Goal: Download file/media

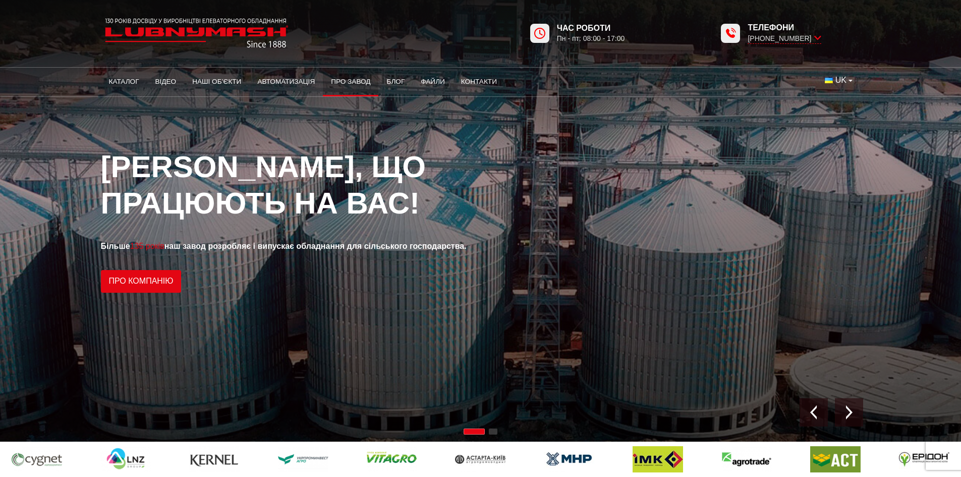
click at [352, 82] on link "Про завод" at bounding box center [351, 82] width 56 height 22
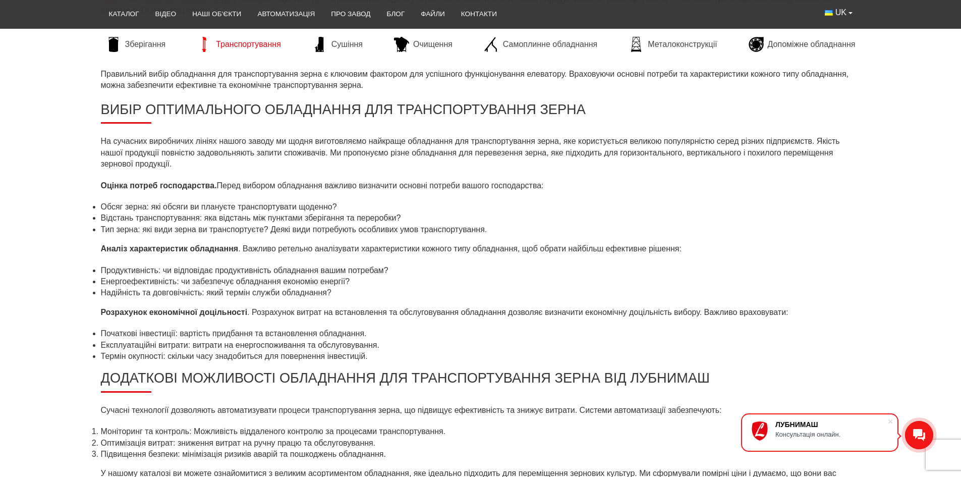
scroll to position [907, 0]
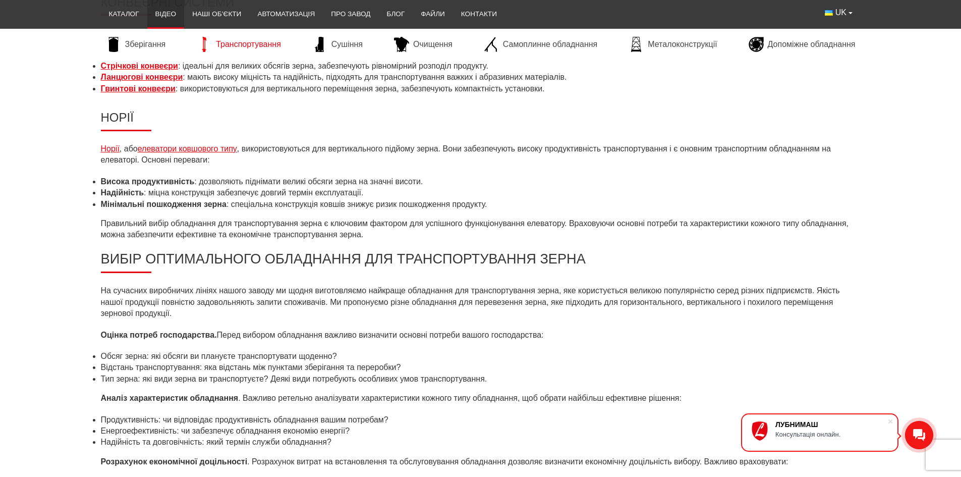
click at [164, 16] on link "Відео" at bounding box center [165, 14] width 37 height 22
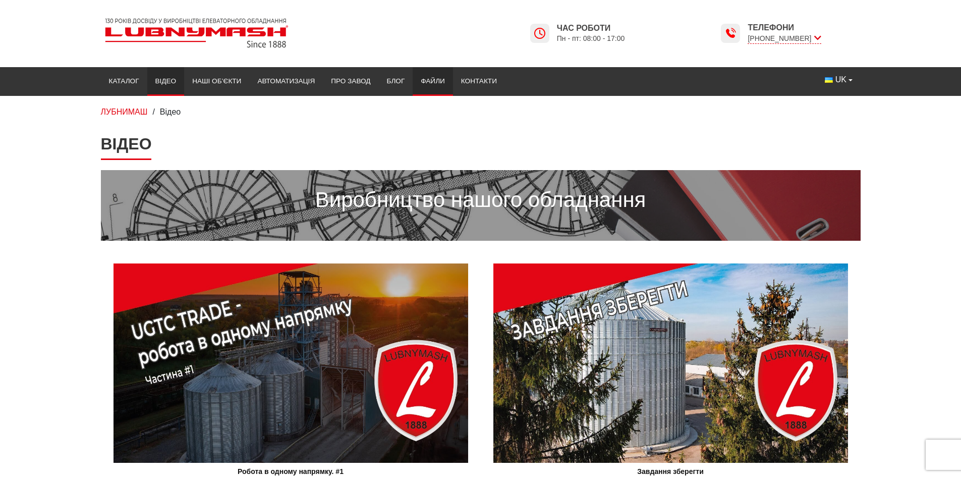
click at [427, 83] on link "Файли" at bounding box center [433, 81] width 40 height 22
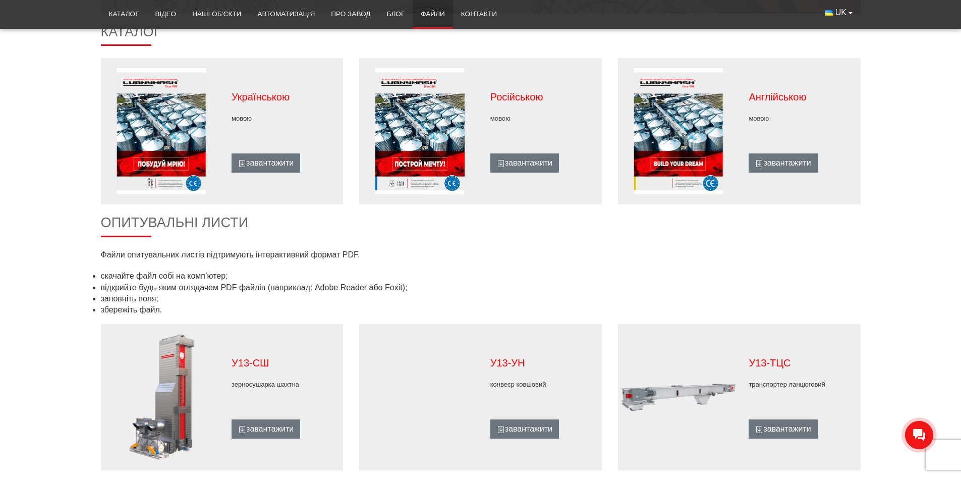
scroll to position [303, 0]
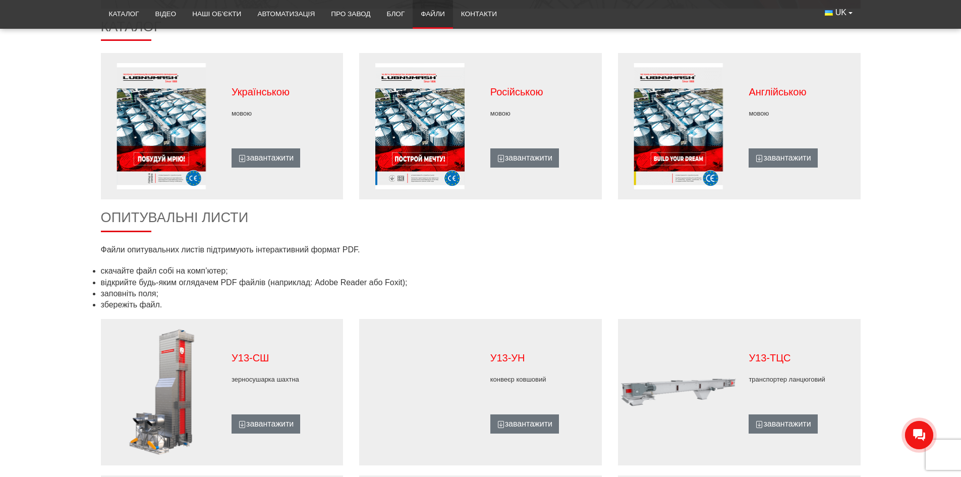
click at [162, 135] on figure at bounding box center [161, 126] width 121 height 126
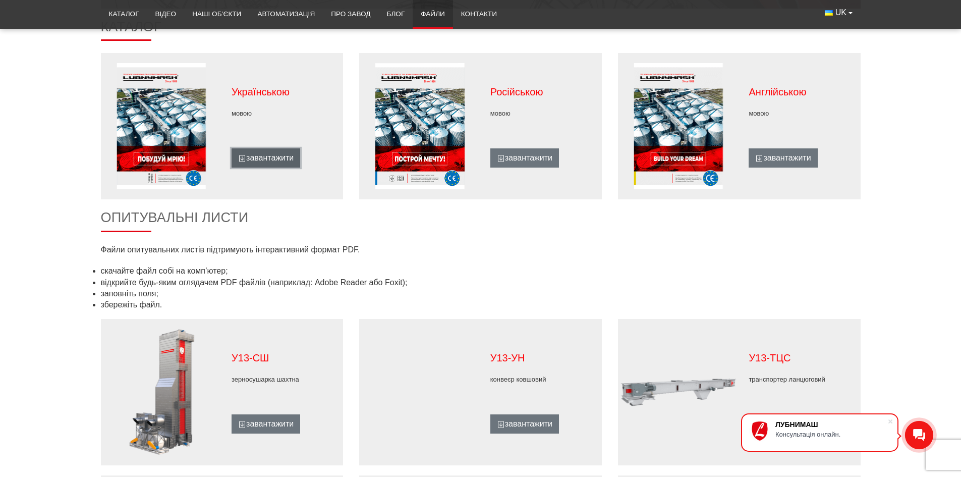
click at [262, 157] on link "завантажити" at bounding box center [266, 157] width 69 height 19
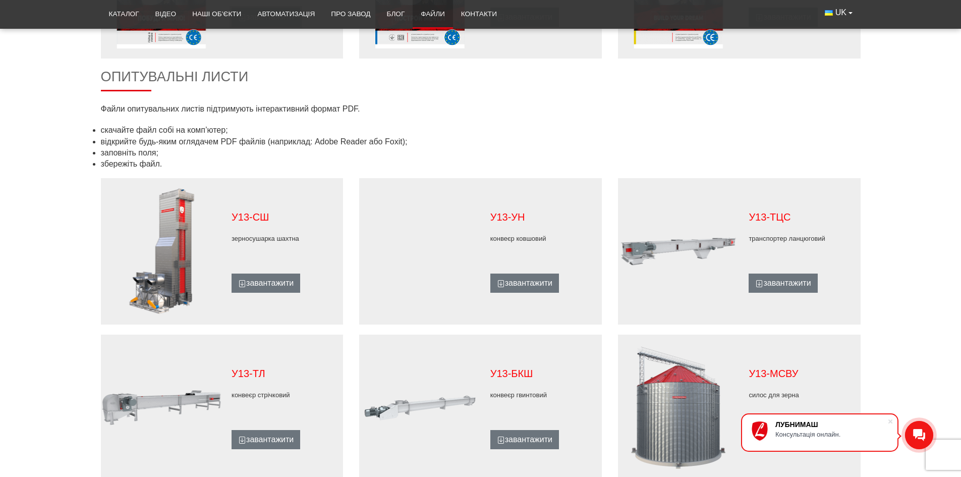
scroll to position [424, 0]
